Goal: Task Accomplishment & Management: Manage account settings

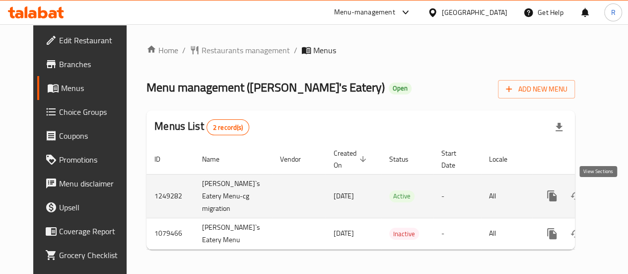
click at [612, 202] on link "enhanced table" at bounding box center [624, 196] width 24 height 24
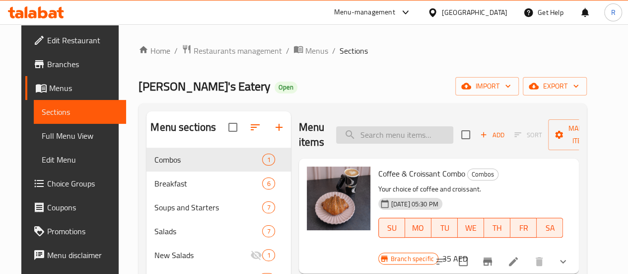
click at [351, 137] on input "search" at bounding box center [394, 134] width 117 height 17
paste input "Schnitzel"
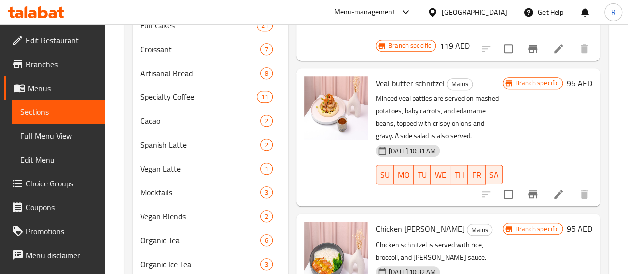
scroll to position [468, 0]
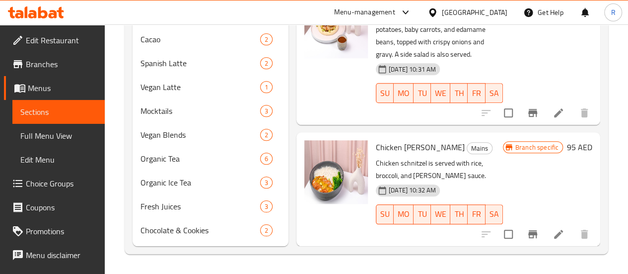
type input "Schnitzel"
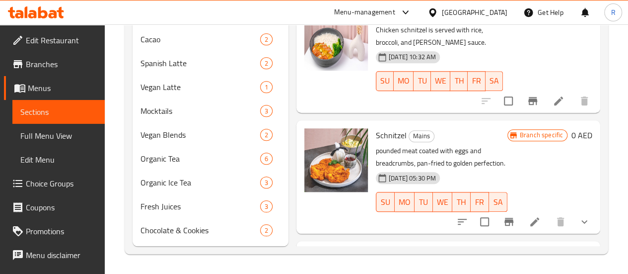
scroll to position [134, 0]
click at [304, 128] on img at bounding box center [336, 160] width 64 height 64
click at [579, 215] on icon "show more" at bounding box center [584, 221] width 12 height 12
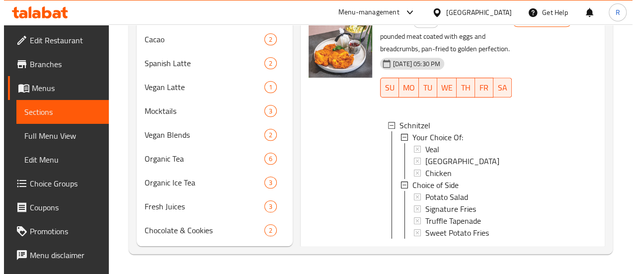
scroll to position [237, 0]
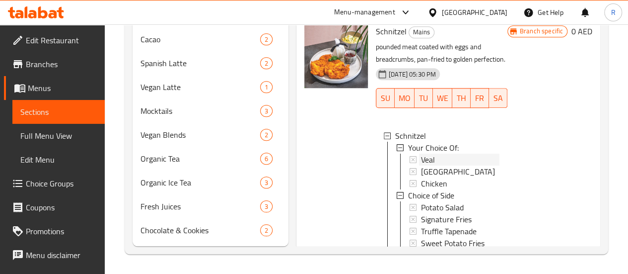
click at [421, 153] on div "Veal" at bounding box center [460, 159] width 78 height 12
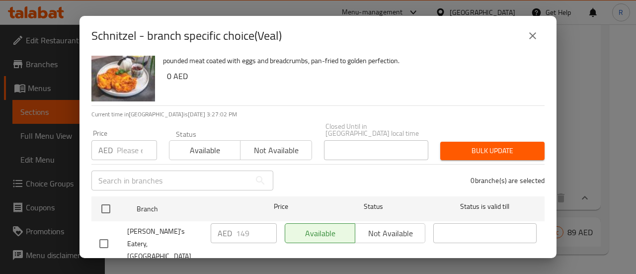
scroll to position [0, 0]
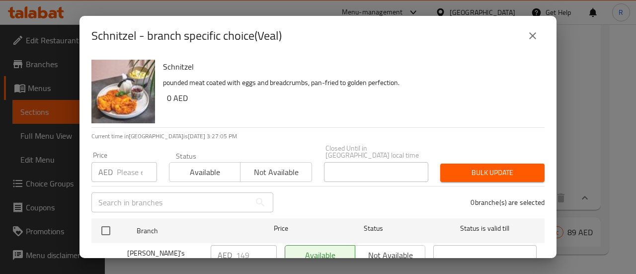
click at [578, 48] on div "Schnitzel - branch specific choice(Veal) Schnitzel pounded meat coated with egg…" at bounding box center [318, 137] width 636 height 274
click at [529, 24] on button "close" at bounding box center [532, 36] width 24 height 24
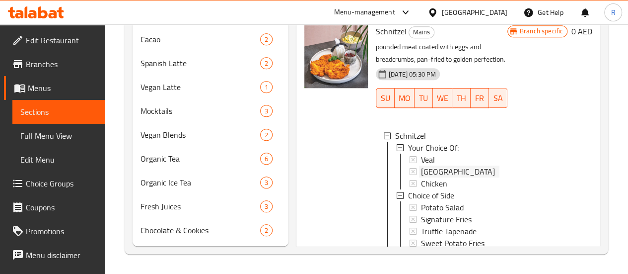
click at [421, 165] on div "[GEOGRAPHIC_DATA]" at bounding box center [460, 171] width 78 height 12
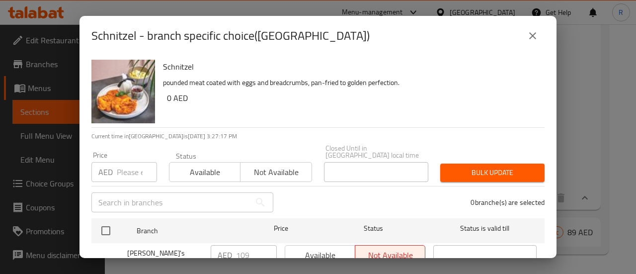
click at [532, 34] on icon "close" at bounding box center [532, 36] width 12 height 12
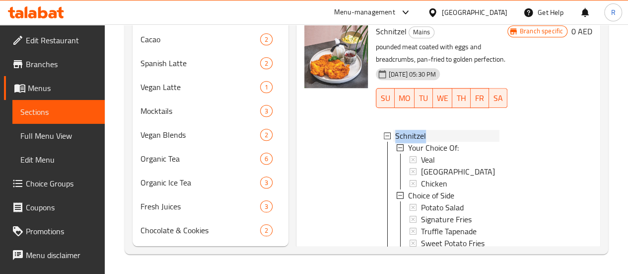
drag, startPoint x: 396, startPoint y: 66, endPoint x: 358, endPoint y: 66, distance: 38.2
click at [395, 130] on div "Schnitzel" at bounding box center [447, 136] width 104 height 12
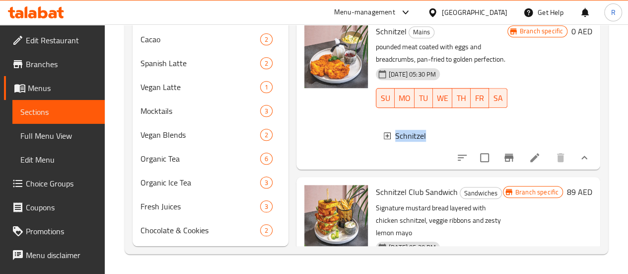
scroll to position [221, 0]
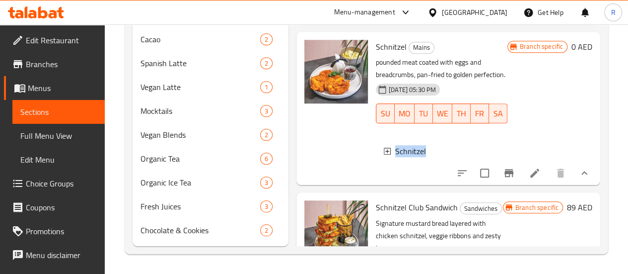
copy span "Schnitzel"
click at [549, 75] on div "Branch specific 0 AED" at bounding box center [549, 108] width 85 height 137
click at [30, 181] on span "Choice Groups" at bounding box center [61, 183] width 71 height 12
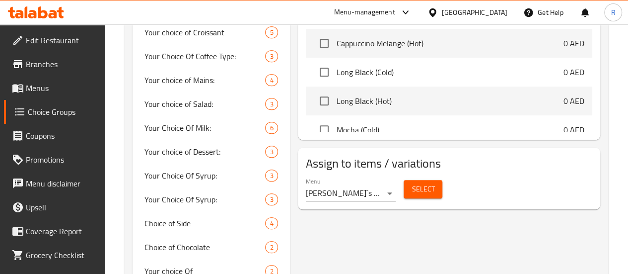
scroll to position [450, 0]
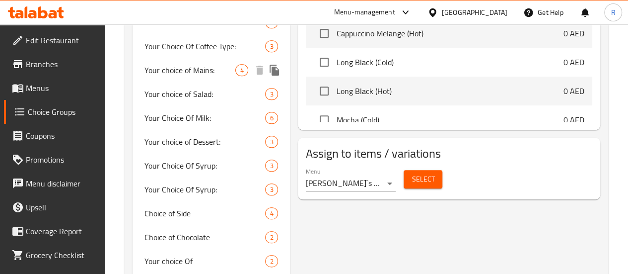
click at [166, 76] on span "Your choice of Mains:" at bounding box center [189, 70] width 91 height 12
type input "Your choice of Mains:"
type input "اختيارك من التيار الكهربائي:"
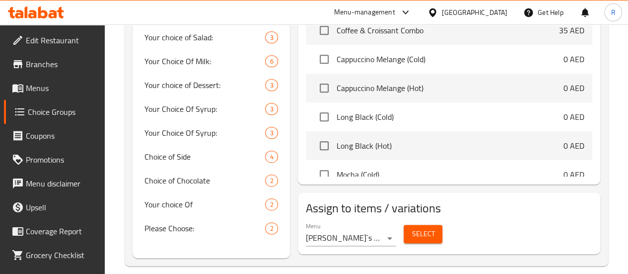
scroll to position [528, 0]
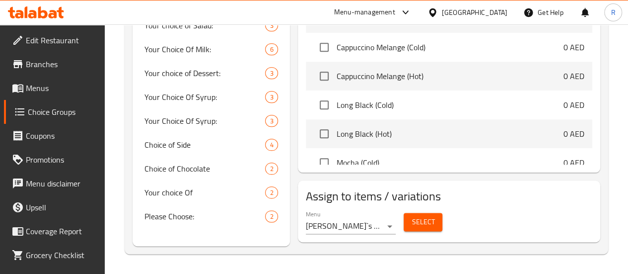
click at [37, 87] on span "Menus" at bounding box center [61, 88] width 71 height 12
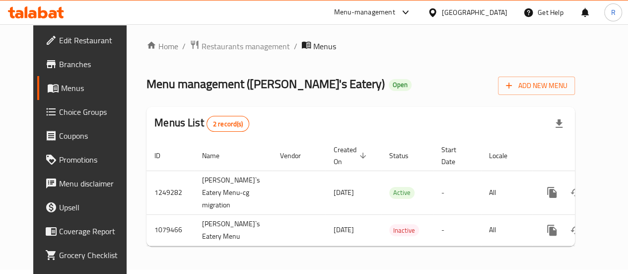
scroll to position [10, 0]
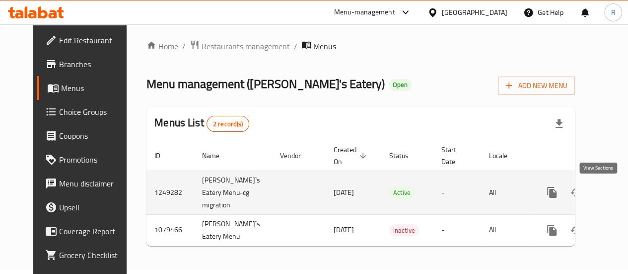
click at [618, 191] on icon "enhanced table" at bounding box center [624, 192] width 12 height 12
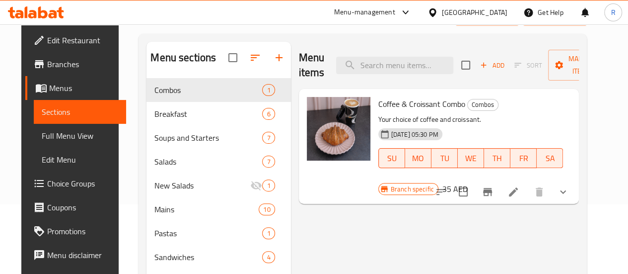
scroll to position [110, 0]
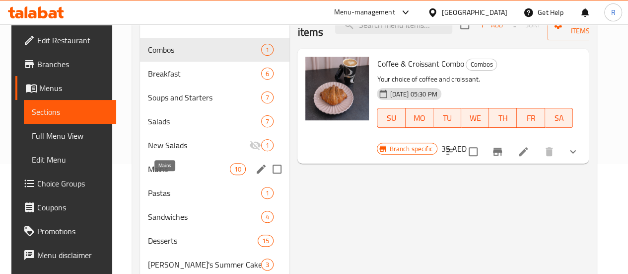
click at [162, 175] on span "Mains" at bounding box center [189, 169] width 82 height 12
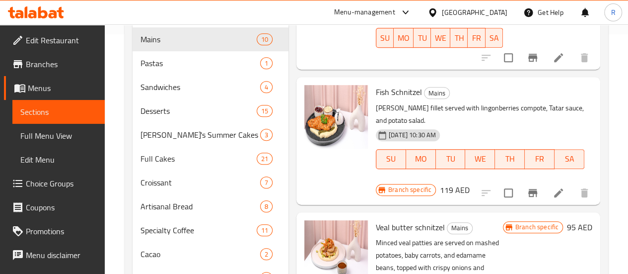
scroll to position [468, 0]
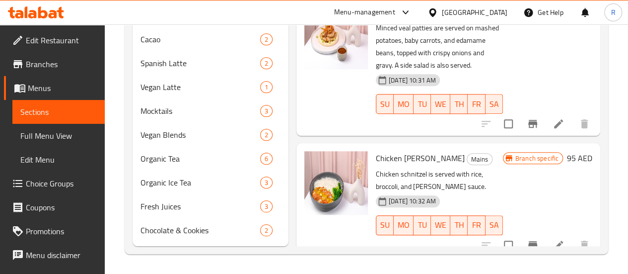
click at [44, 184] on span "Choice Groups" at bounding box center [61, 183] width 71 height 12
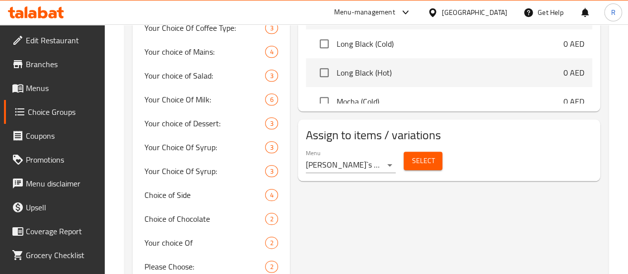
scroll to position [141, 0]
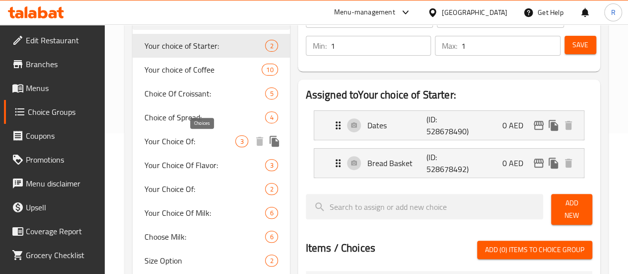
click at [236, 142] on span "3" at bounding box center [241, 141] width 11 height 9
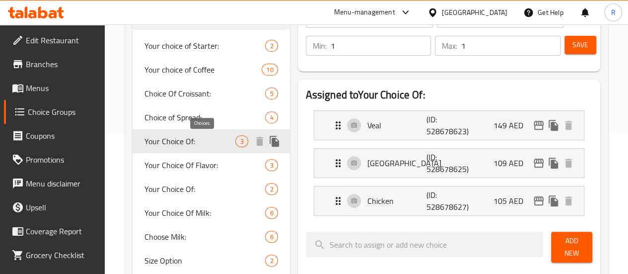
type input "Your Choice Of:"
type input "إختيارك من:"
click at [180, 192] on span "Your Choice Of:" at bounding box center [189, 189] width 91 height 12
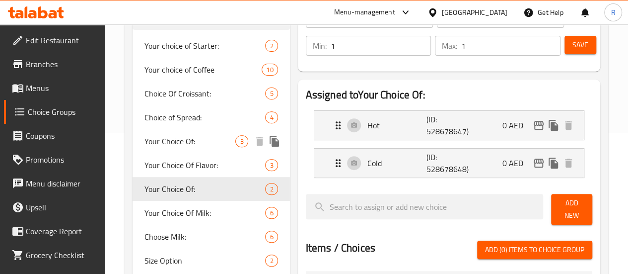
click at [176, 146] on span "Your Choice Of:" at bounding box center [189, 141] width 91 height 12
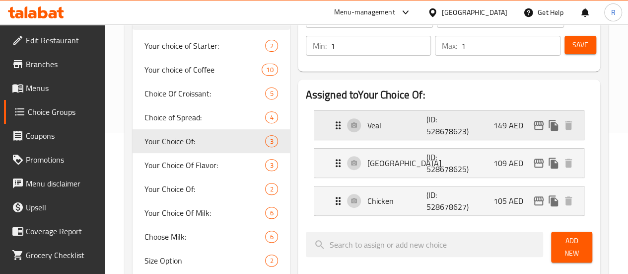
click at [452, 129] on div "Veal (ID: 528678623) 149 AED" at bounding box center [452, 125] width 240 height 29
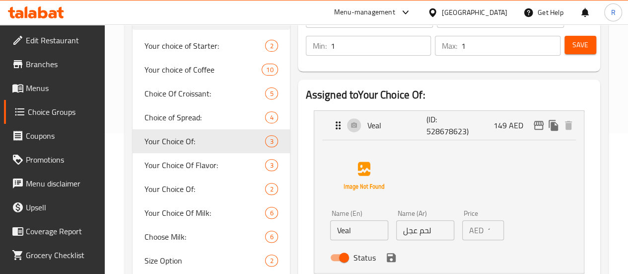
click at [466, 231] on div "AED 149 Price" at bounding box center [483, 230] width 42 height 20
click at [387, 261] on icon "save" at bounding box center [391, 257] width 9 height 9
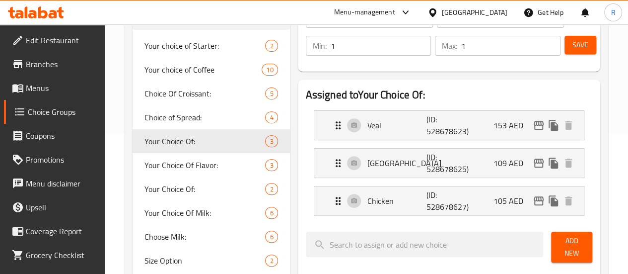
type input "153"
click at [375, 166] on p "[GEOGRAPHIC_DATA]" at bounding box center [397, 163] width 60 height 12
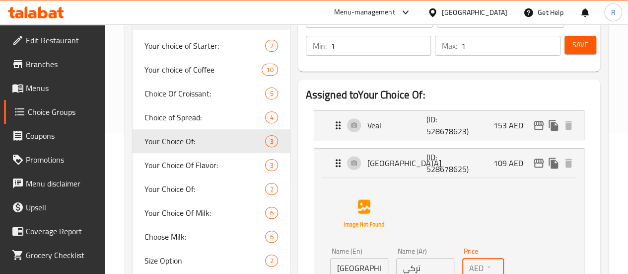
click at [488, 269] on input "109" at bounding box center [496, 268] width 16 height 20
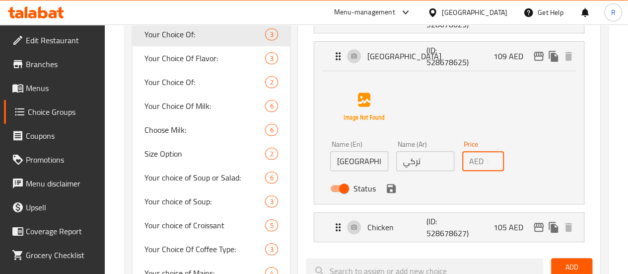
scroll to position [274, 0]
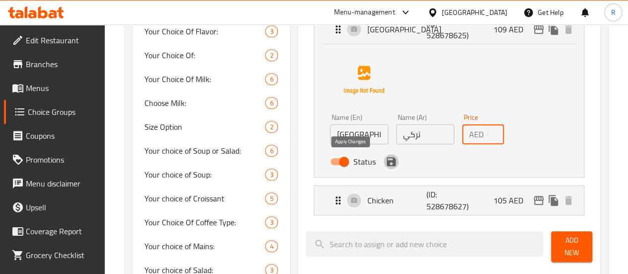
click at [385, 163] on icon "save" at bounding box center [391, 161] width 12 height 12
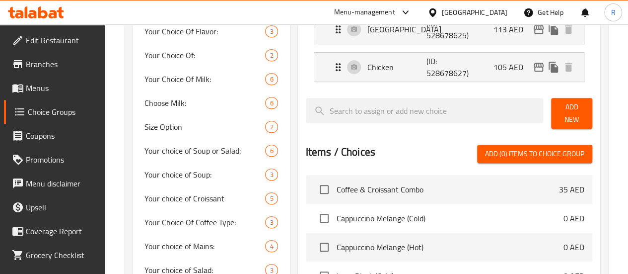
type input "113"
click at [504, 73] on p "105 AED" at bounding box center [513, 67] width 38 height 12
click at [382, 70] on p "Chicken" at bounding box center [397, 67] width 60 height 12
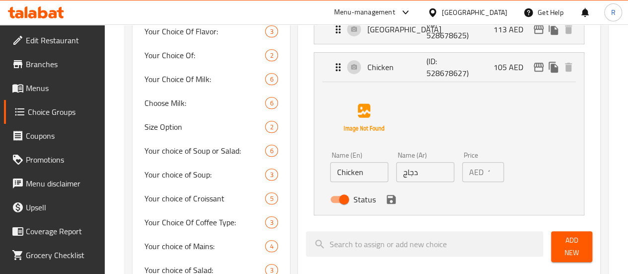
click at [488, 172] on input "105" at bounding box center [496, 172] width 16 height 20
click at [387, 201] on icon "save" at bounding box center [391, 199] width 9 height 9
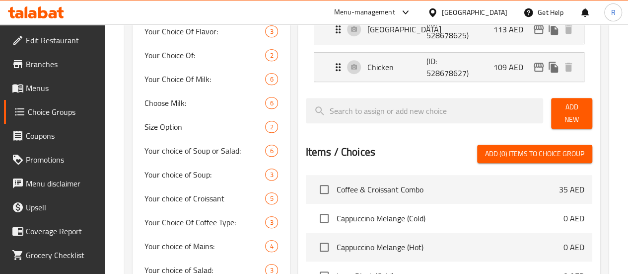
type input "109"
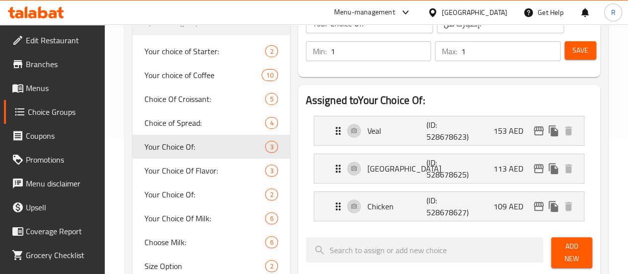
scroll to position [102, 0]
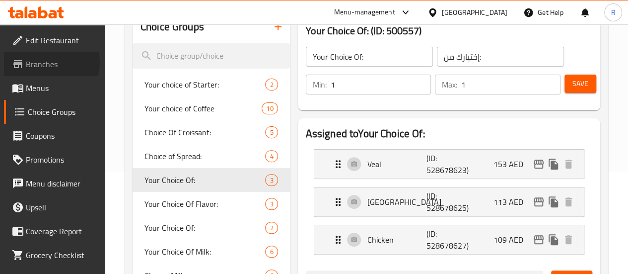
click at [44, 62] on span "Branches" at bounding box center [61, 64] width 71 height 12
